Goal: Find specific page/section

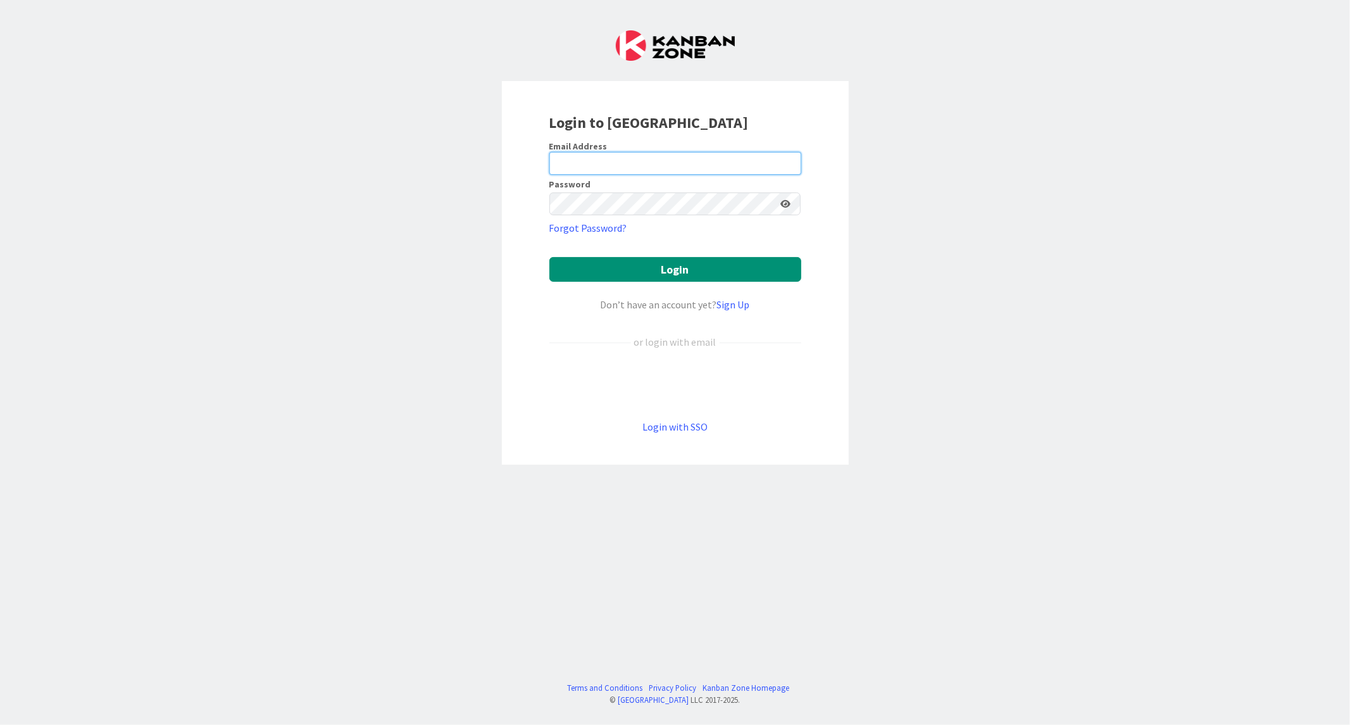
click at [591, 169] on input "email" at bounding box center [675, 163] width 252 height 23
paste input "[EMAIL_ADDRESS][DOMAIN_NAME]"
type input "[EMAIL_ADDRESS][DOMAIN_NAME]"
click at [549, 257] on button "Login" at bounding box center [675, 269] width 252 height 25
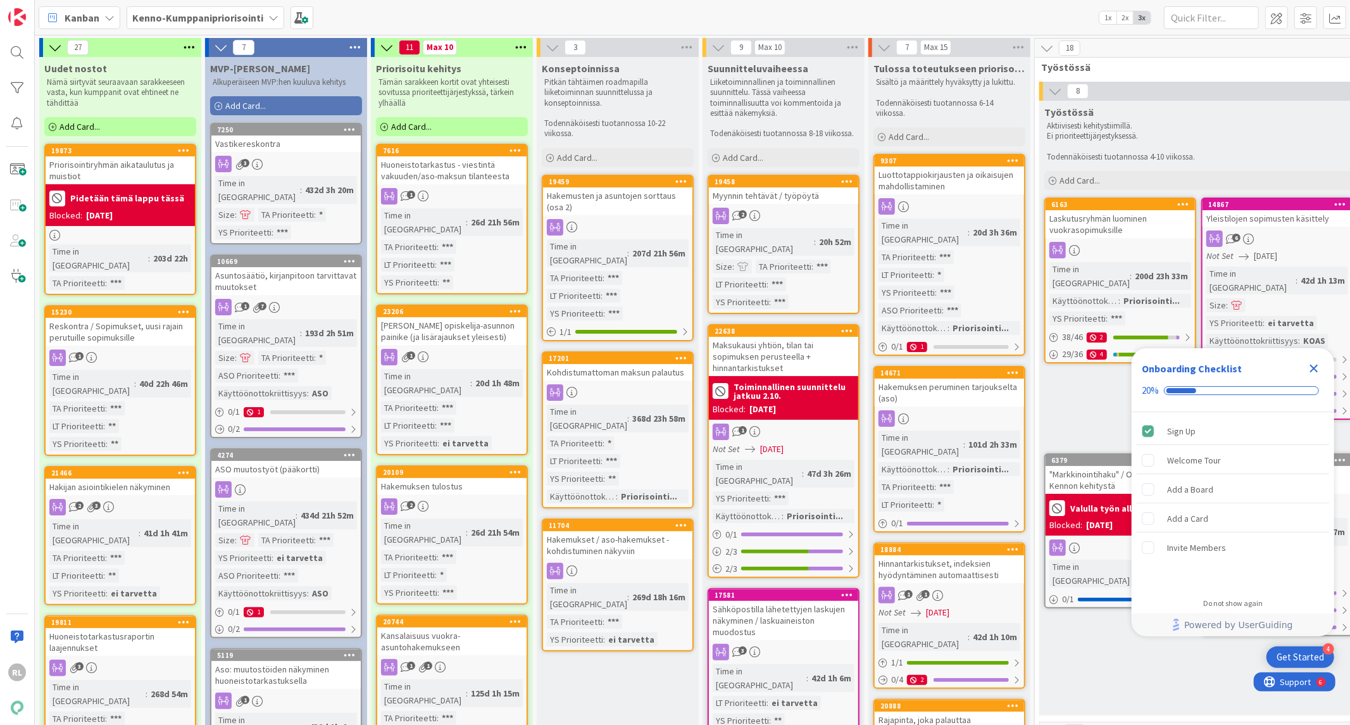
click at [1316, 368] on icon "Close Checklist" at bounding box center [1313, 368] width 15 height 15
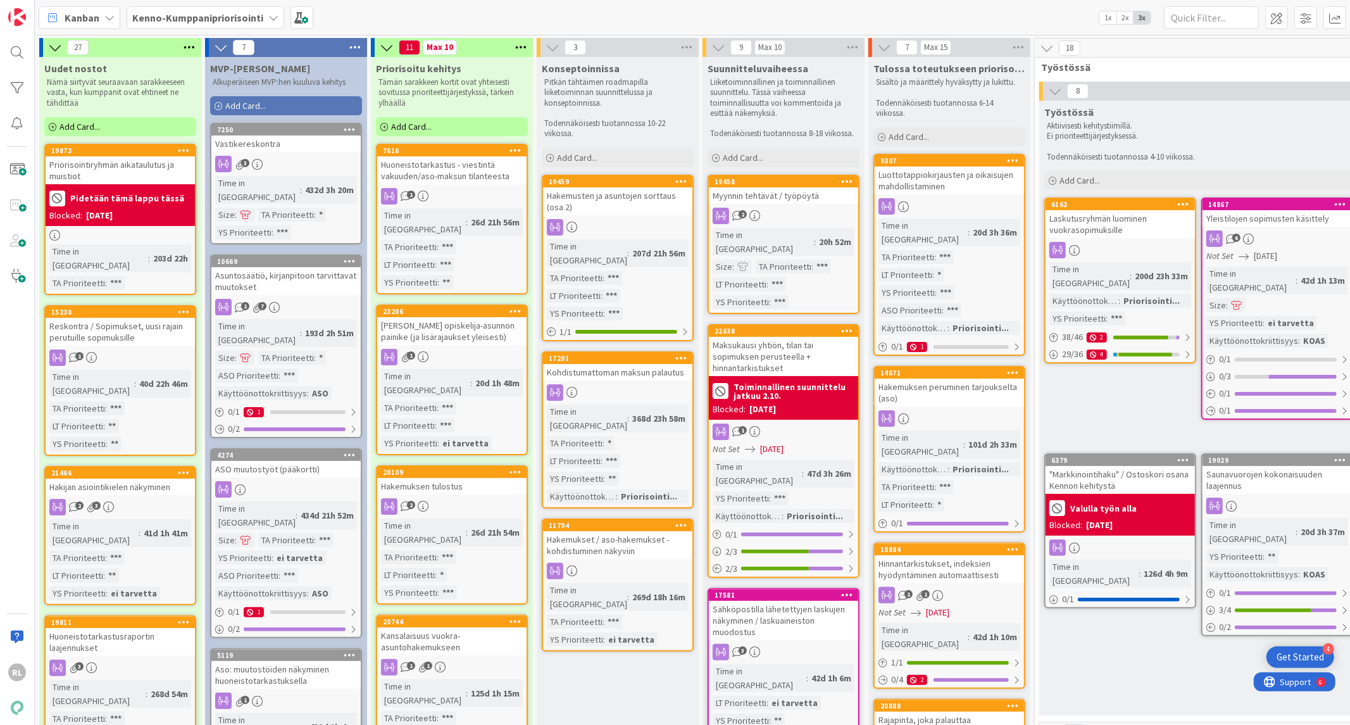
click at [119, 318] on div "Reskontra / Sopimukset, uusi rajain perutuille sopimuksille" at bounding box center [120, 332] width 149 height 28
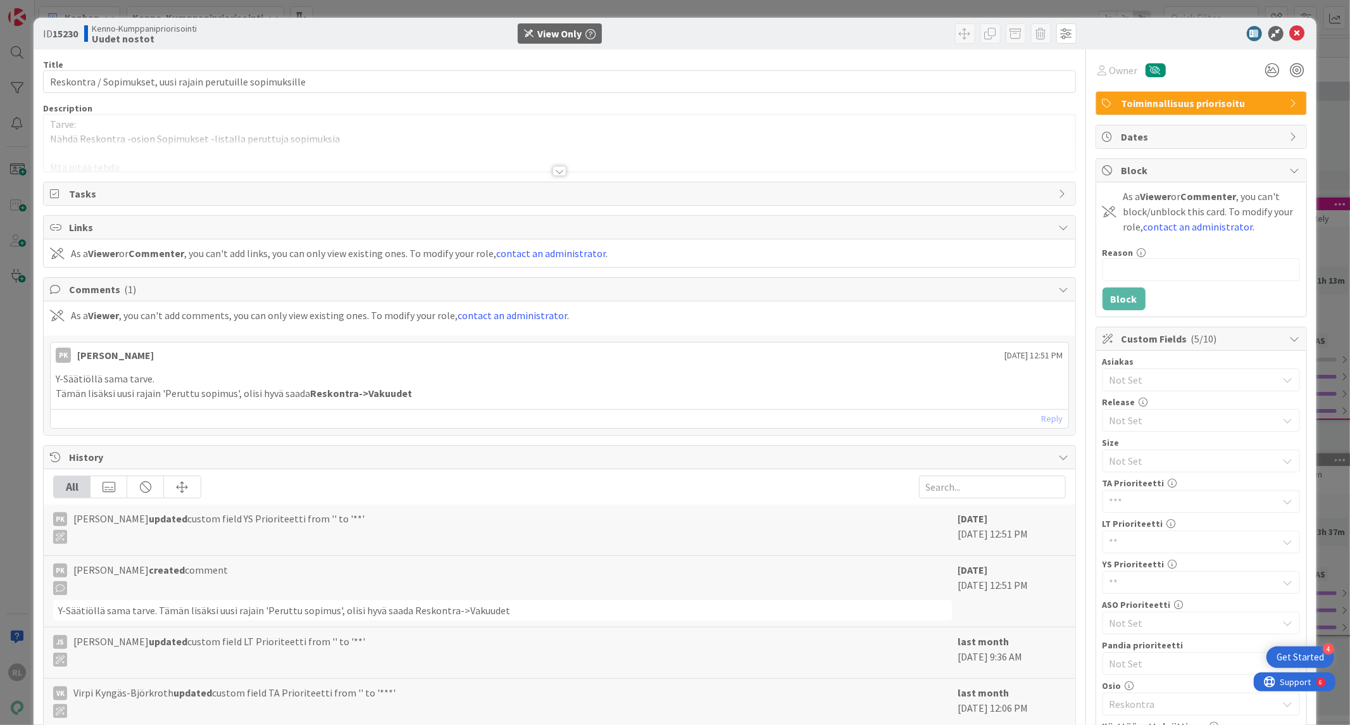
click at [552, 167] on div at bounding box center [559, 171] width 14 height 10
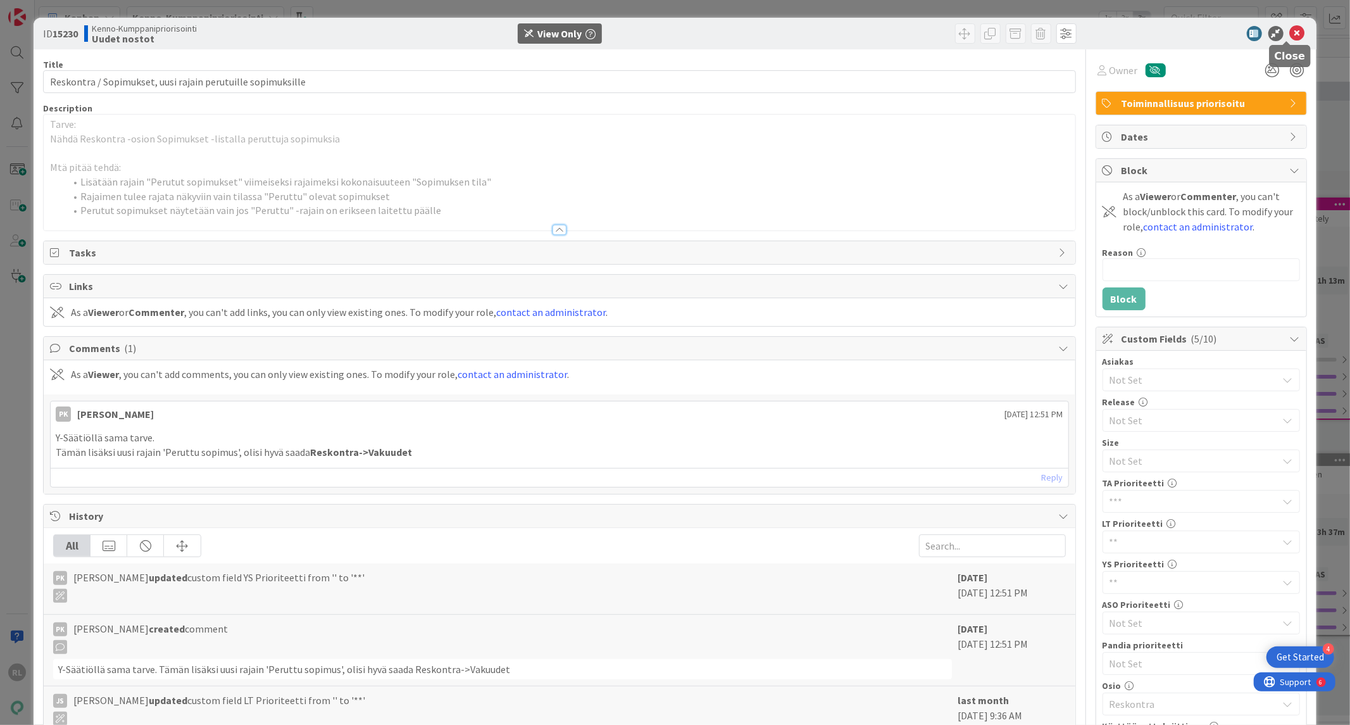
click at [1290, 32] on icon at bounding box center [1297, 33] width 15 height 15
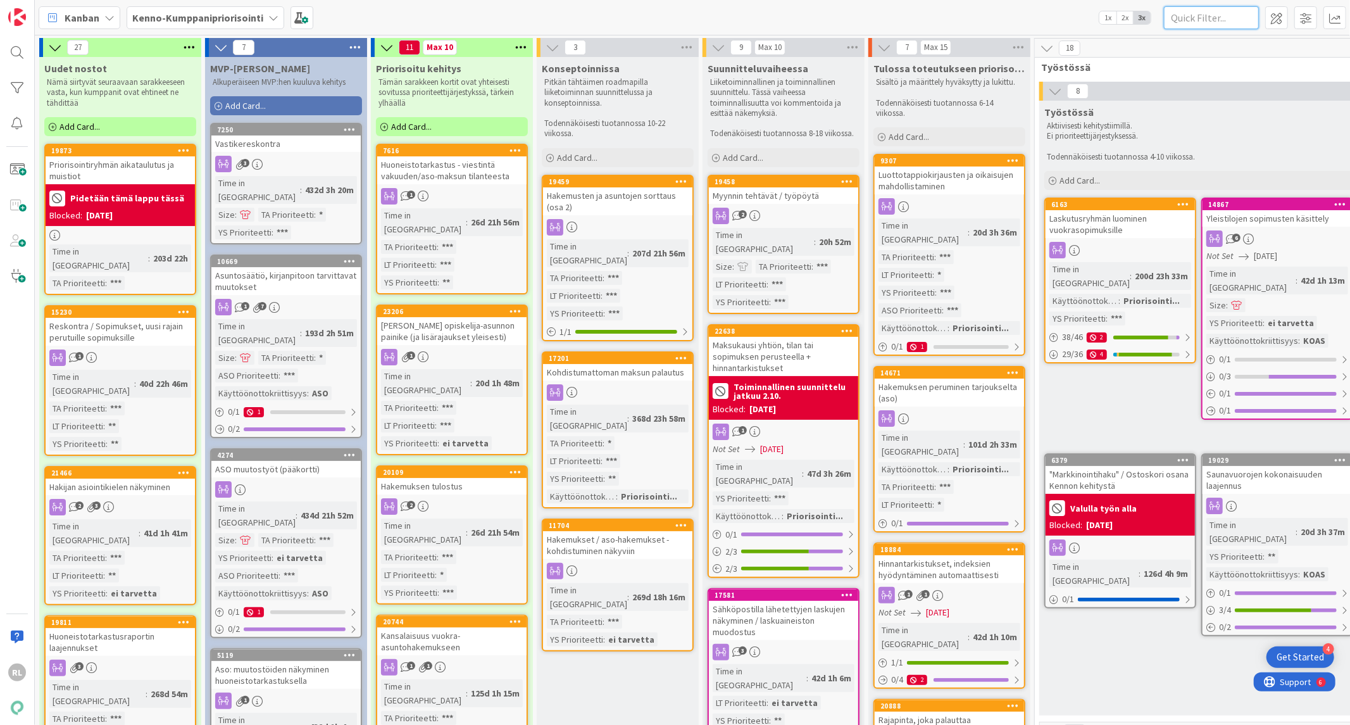
click at [1254, 11] on input "text" at bounding box center [1211, 17] width 95 height 23
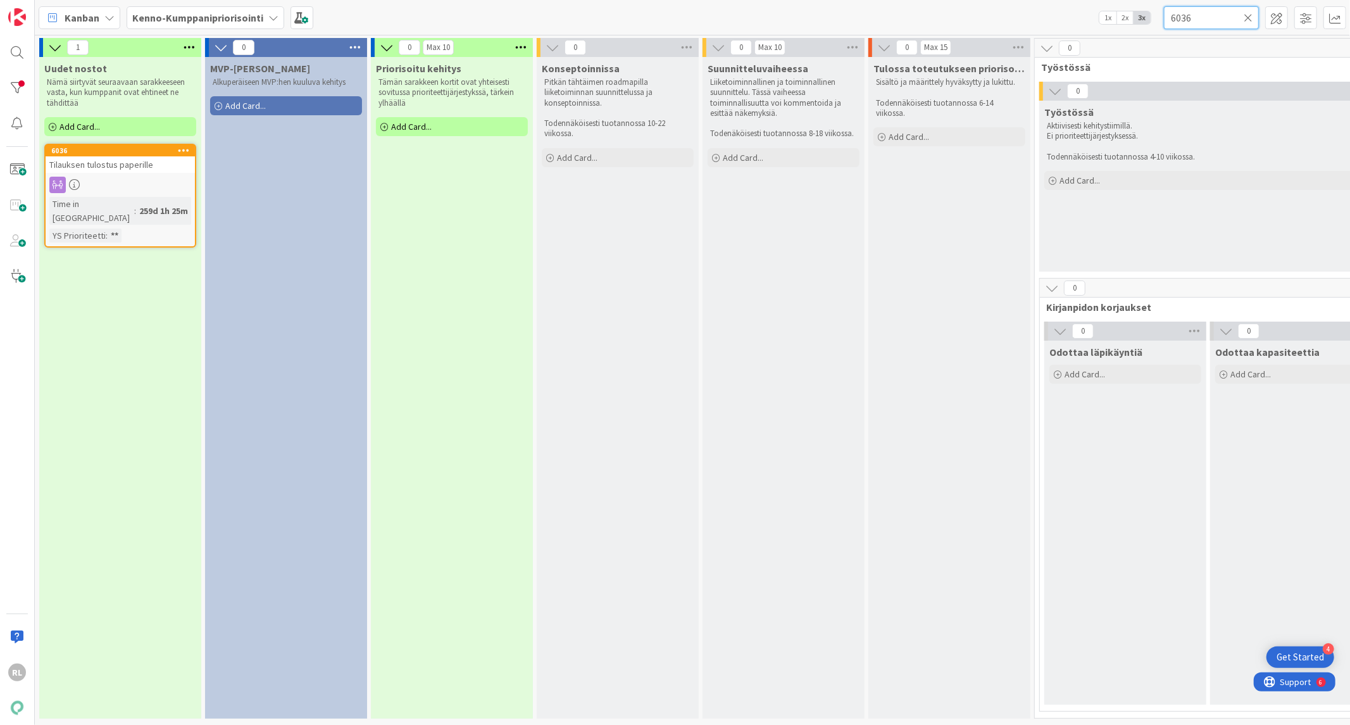
type input "6036"
click at [109, 190] on div at bounding box center [120, 185] width 149 height 16
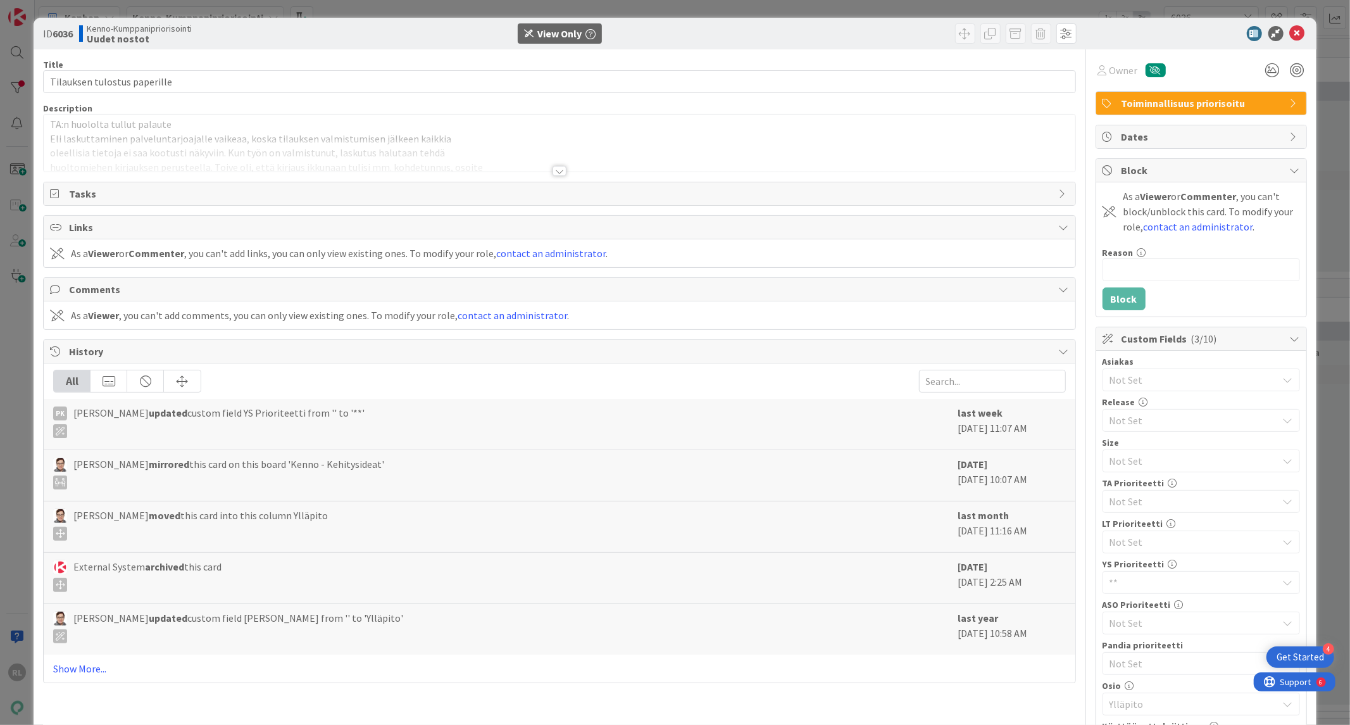
click at [552, 171] on div at bounding box center [559, 171] width 14 height 10
